Goal: Task Accomplishment & Management: Use online tool/utility

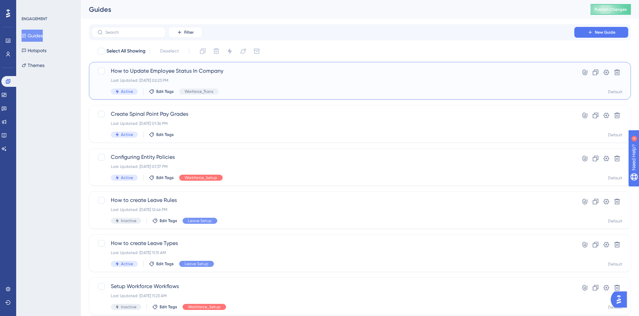
click at [170, 69] on span "How to Update Employee Status In Company" at bounding box center [333, 71] width 444 height 8
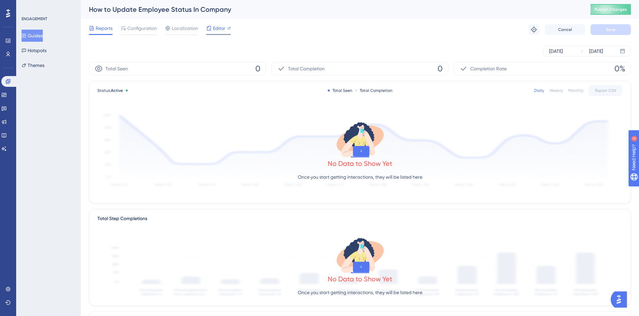
click at [221, 30] on span "Editor" at bounding box center [219, 28] width 12 height 8
click at [606, 10] on span "Publish Changes" at bounding box center [610, 9] width 32 height 5
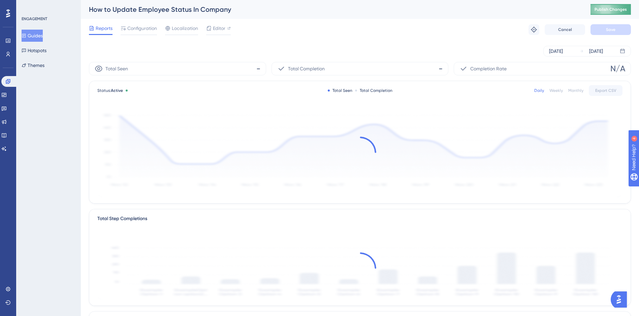
click at [625, 10] on span "Publish Changes" at bounding box center [610, 9] width 32 height 5
